Goal: Task Accomplishment & Management: Complete application form

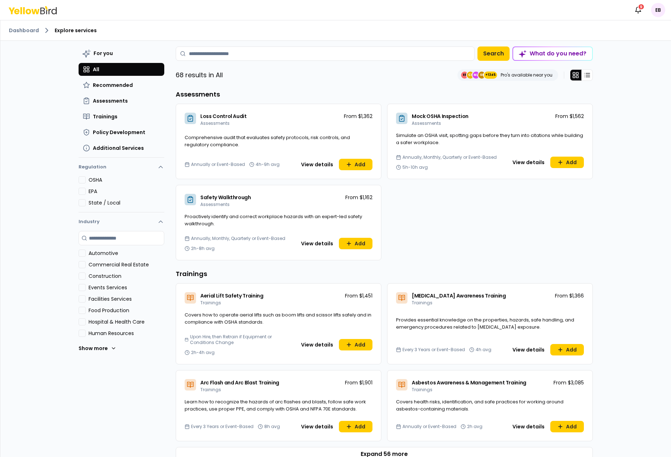
click at [657, 13] on html "Notifications 9 EB Dashboard Explore services For you All Recommended Assessmen…" at bounding box center [335, 228] width 671 height 457
click at [608, 94] on div "Log out" at bounding box center [620, 93] width 88 height 19
